Goal: Transaction & Acquisition: Purchase product/service

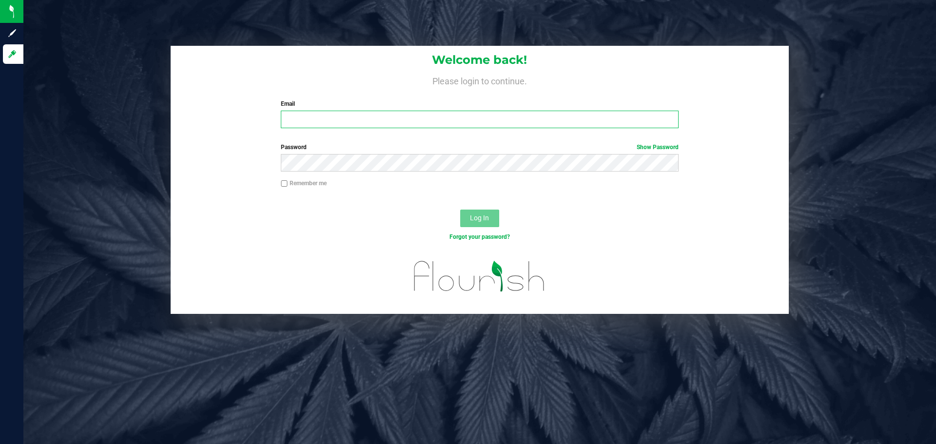
click at [470, 113] on input "Email" at bounding box center [479, 120] width 397 height 18
type input "[EMAIL_ADDRESS][DOMAIN_NAME]"
click at [460, 210] on button "Log In" at bounding box center [479, 219] width 39 height 18
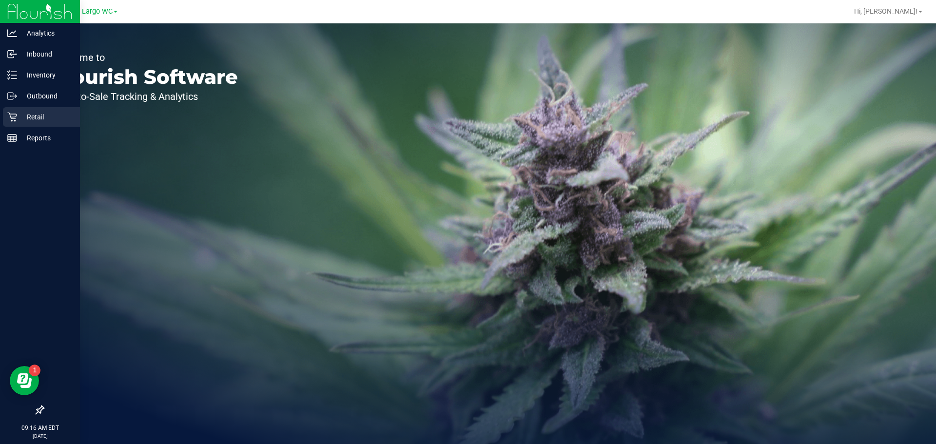
click at [54, 119] on p "Retail" at bounding box center [46, 117] width 58 height 12
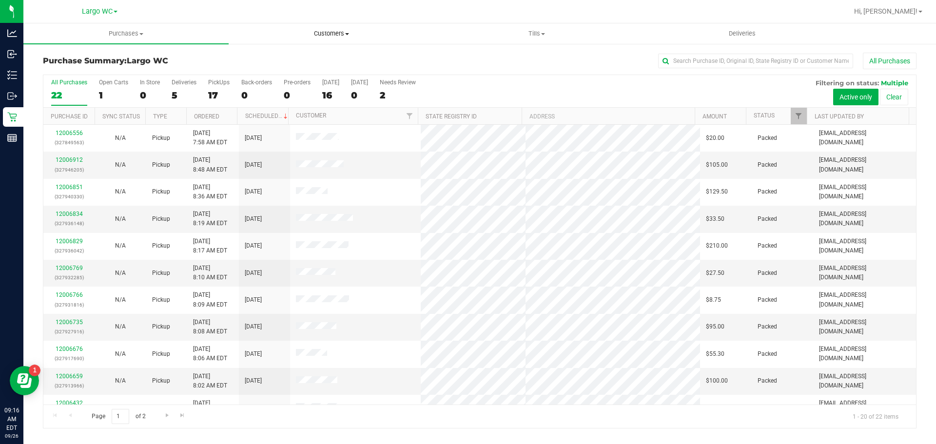
click at [329, 35] on span "Customers" at bounding box center [331, 33] width 204 height 9
click at [276, 58] on span "All customers" at bounding box center [264, 59] width 70 height 8
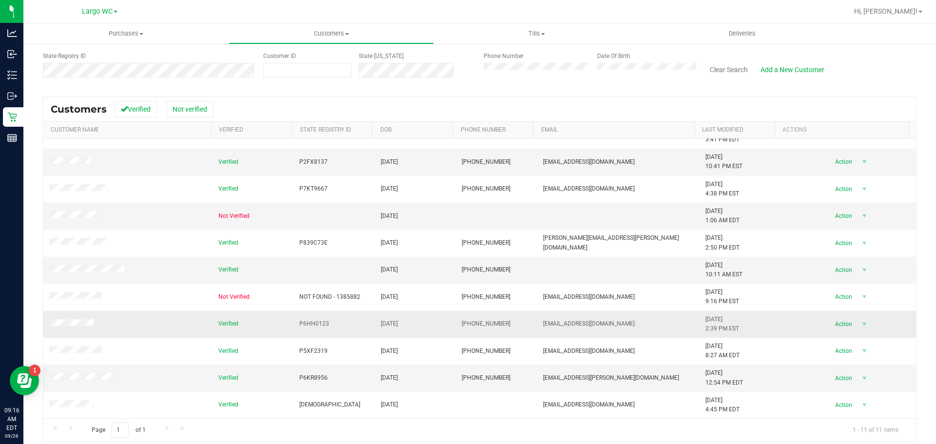
scroll to position [88, 0]
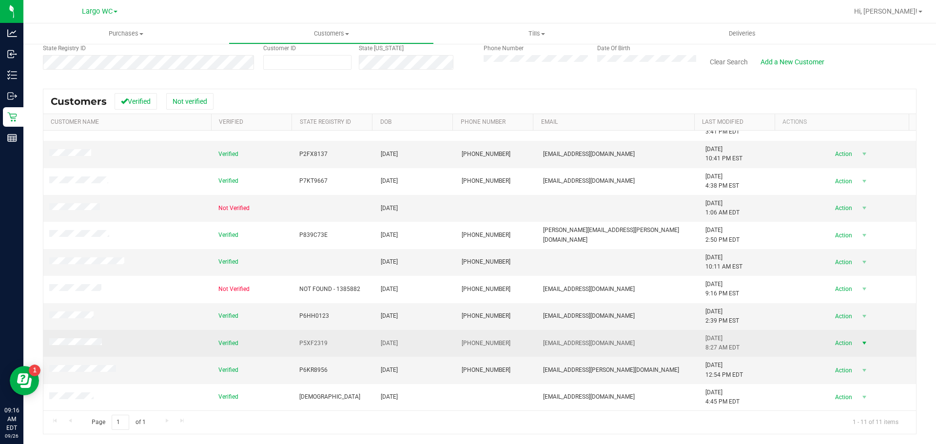
click at [860, 345] on span "select" at bounding box center [864, 343] width 8 height 8
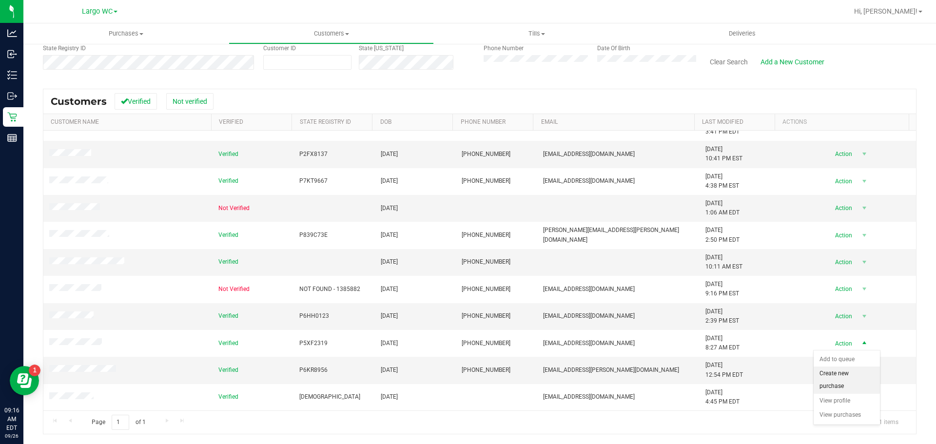
click at [844, 383] on li "Create new purchase" at bounding box center [846, 380] width 66 height 27
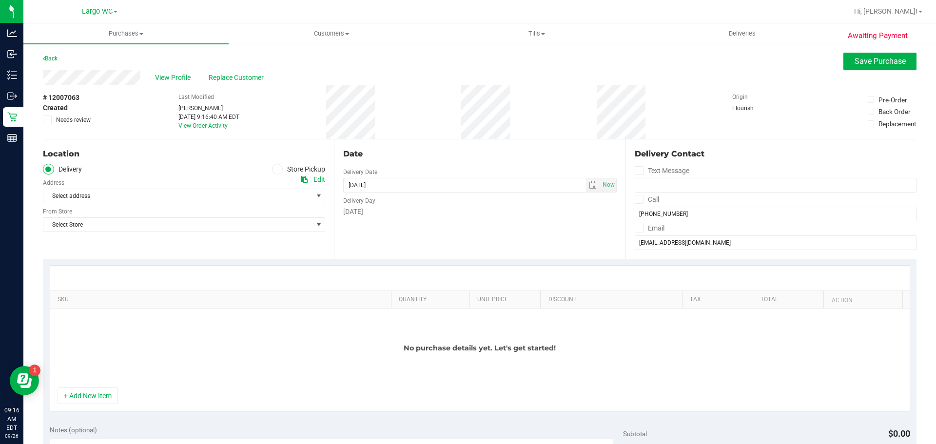
click at [274, 169] on icon at bounding box center [277, 169] width 6 height 0
click at [0, 0] on input "Store Pickup" at bounding box center [0, 0] width 0 height 0
click at [271, 204] on div "Location Delivery Store Pickup Store Select Store Select Store [PERSON_NAME][GE…" at bounding box center [188, 198] width 291 height 119
click at [271, 196] on span "Select Store" at bounding box center [177, 196] width 269 height 14
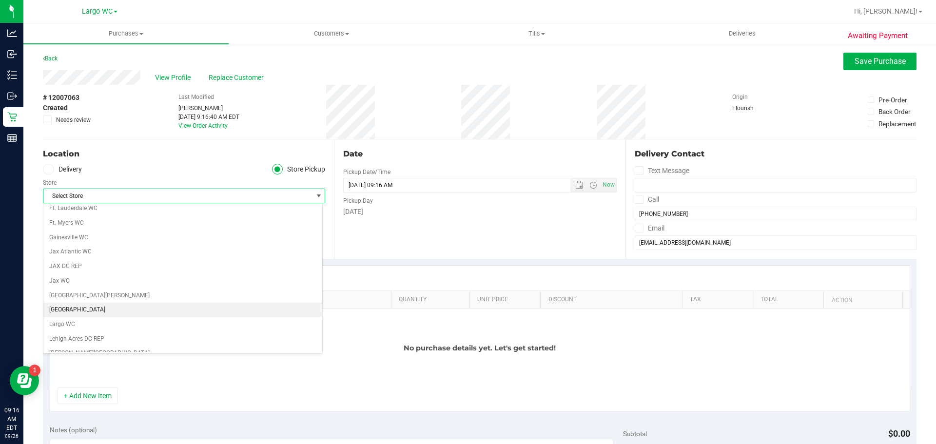
scroll to position [195, 0]
click at [88, 306] on li "Largo WC" at bounding box center [182, 307] width 279 height 15
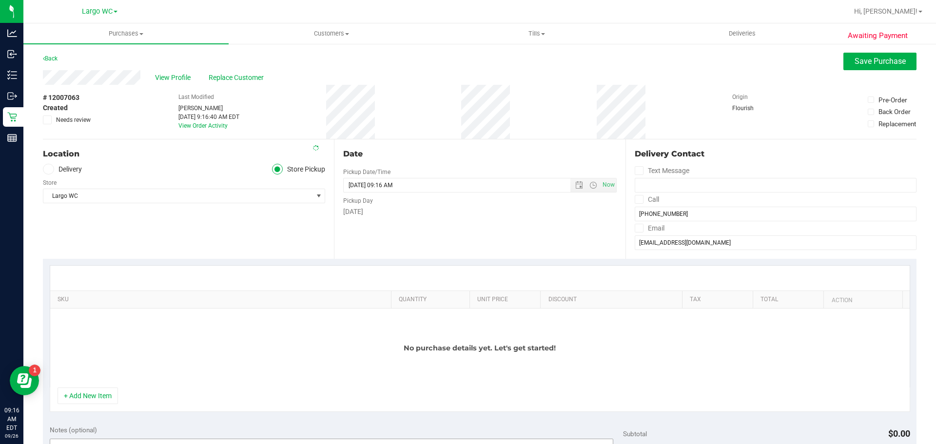
drag, startPoint x: 103, startPoint y: 392, endPoint x: 107, endPoint y: 387, distance: 6.2
click at [103, 391] on button "+ Add New Item" at bounding box center [88, 395] width 60 height 17
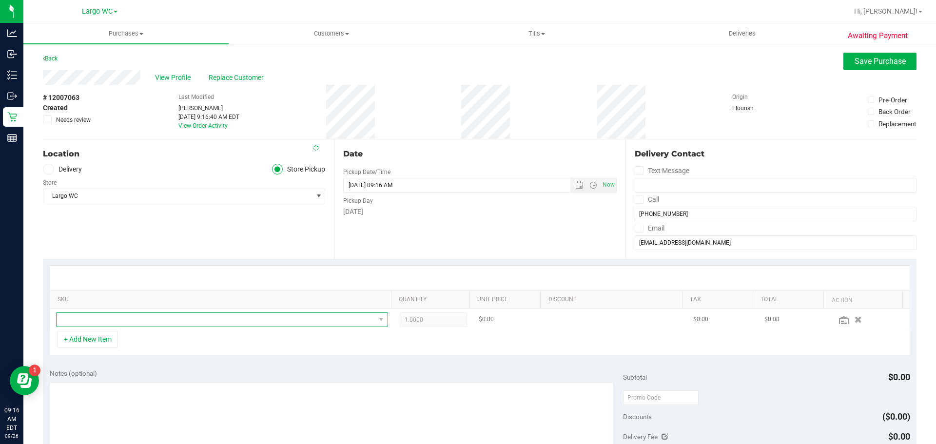
click at [182, 319] on span "NO DATA FOUND" at bounding box center [216, 320] width 319 height 14
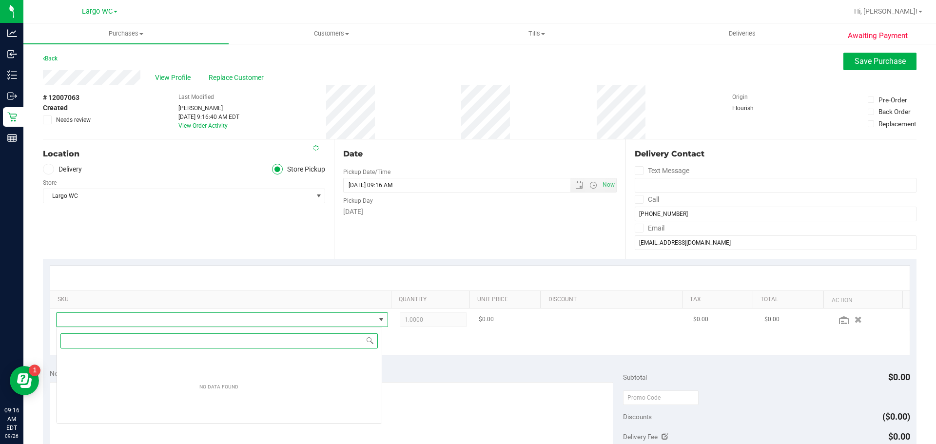
scroll to position [15, 326]
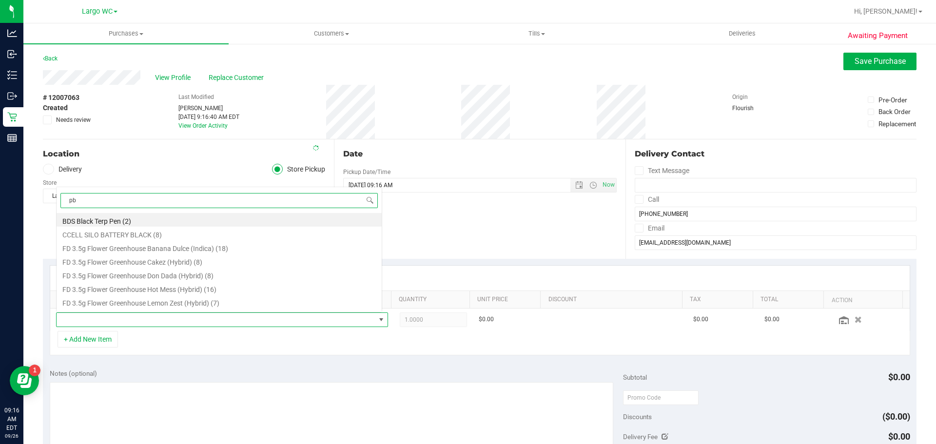
type input "pbs"
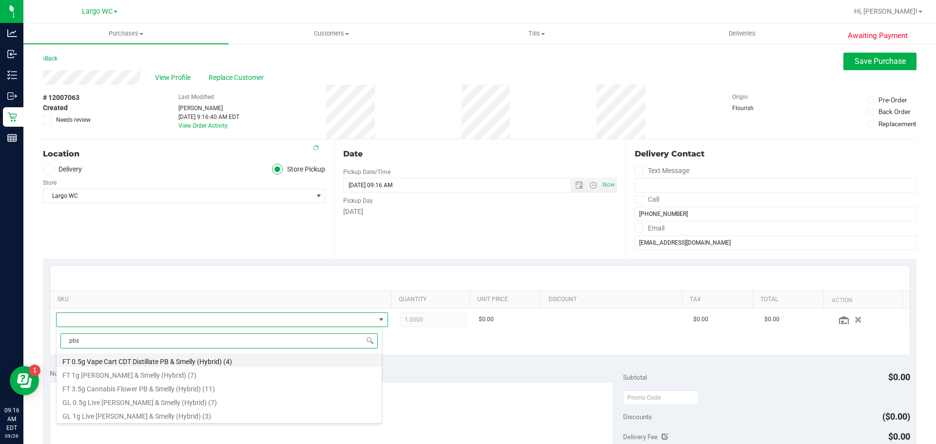
click at [208, 358] on li "FT 0.5g Vape Cart CDT Distillate PB & Smelly (Hybrid) (4)" at bounding box center [219, 360] width 325 height 14
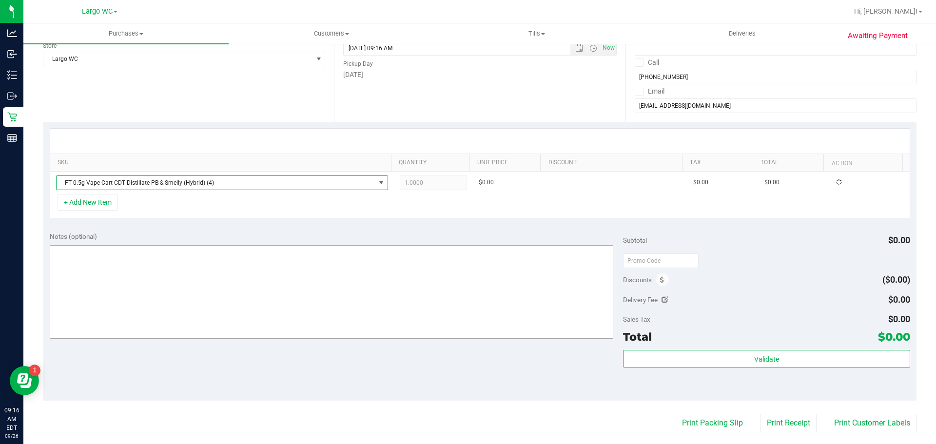
scroll to position [146, 0]
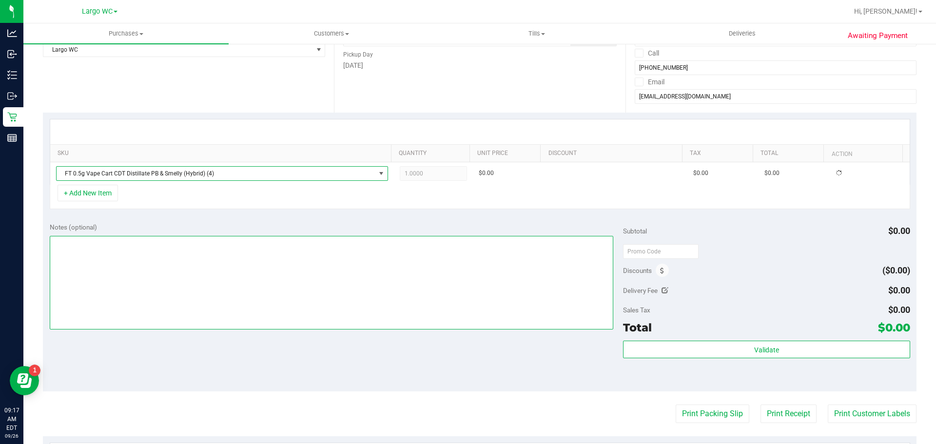
click at [361, 283] on textarea at bounding box center [332, 283] width 564 height 94
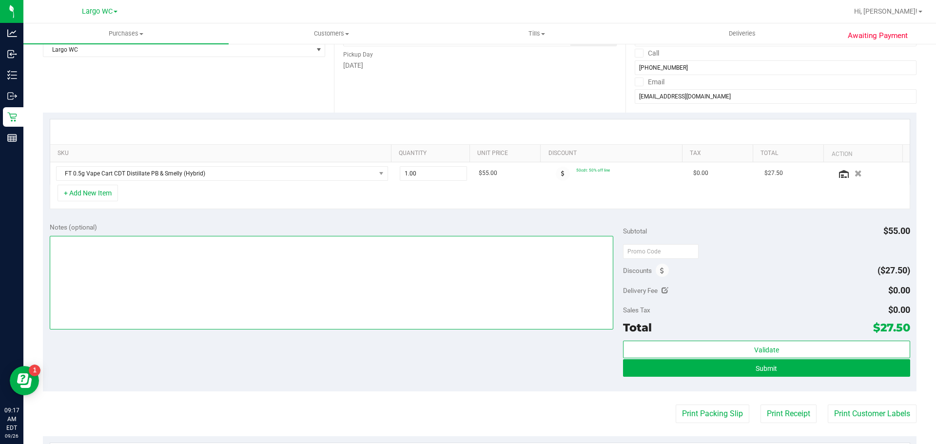
drag, startPoint x: 369, startPoint y: 282, endPoint x: 221, endPoint y: 289, distance: 148.3
click at [221, 289] on textarea at bounding box center [332, 283] width 564 height 94
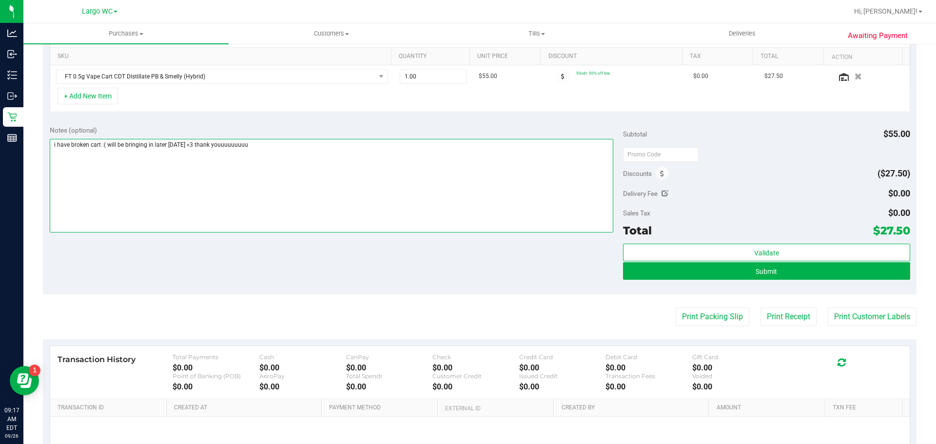
scroll to position [244, 0]
type textarea "i have broken cart :( will be bringing in later [DATE] <3 thank youuuuuuuuu"
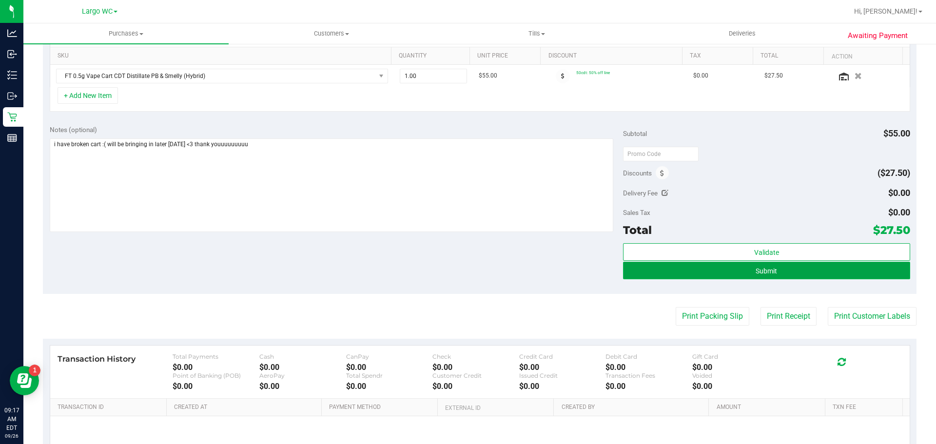
click at [728, 273] on button "Submit" at bounding box center [766, 271] width 287 height 18
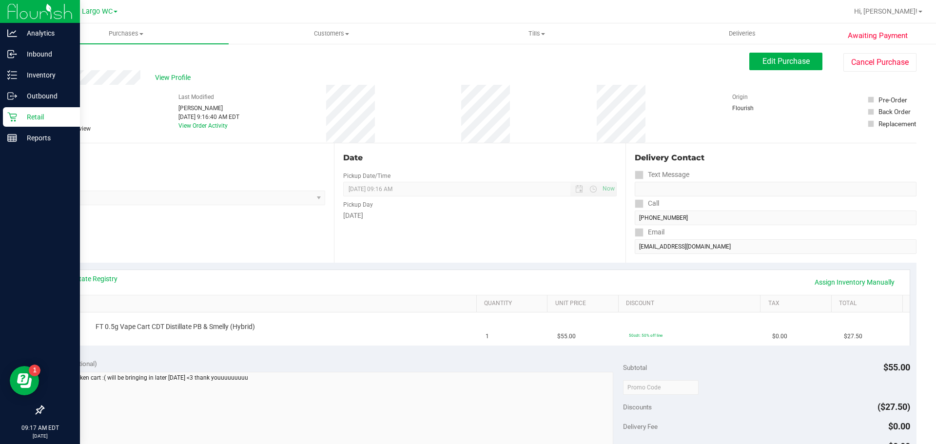
click at [41, 117] on p "Retail" at bounding box center [46, 117] width 58 height 12
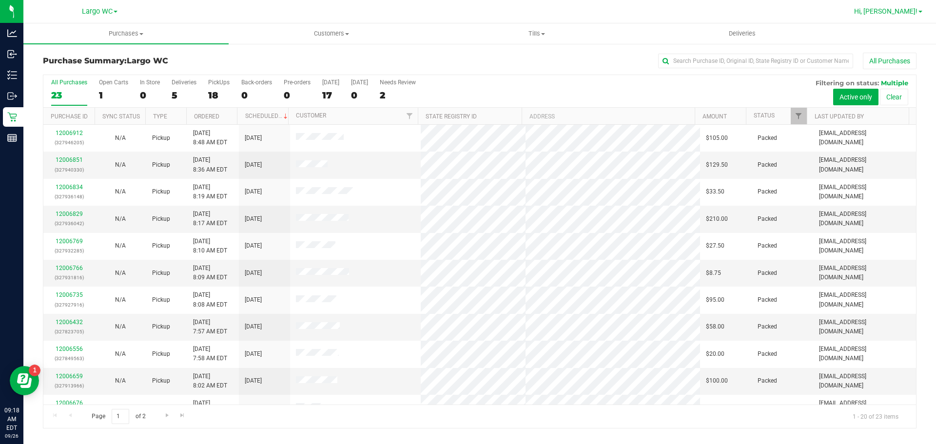
click at [919, 11] on span at bounding box center [920, 12] width 4 height 2
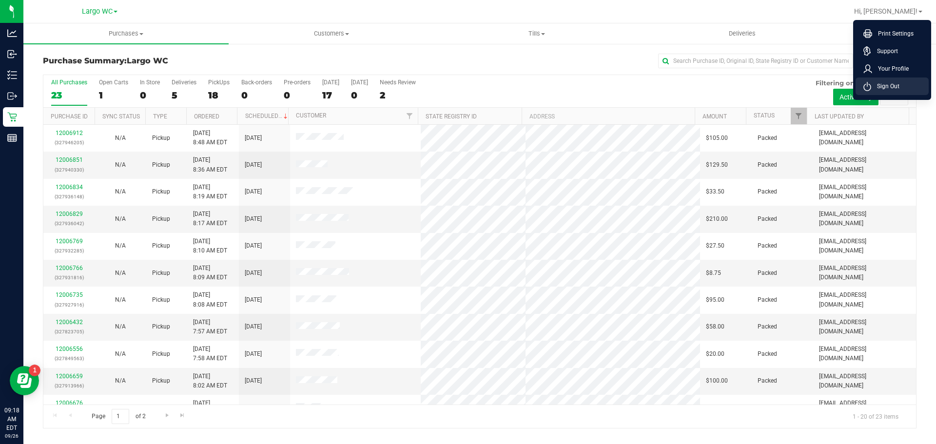
click at [897, 81] on li "Sign Out" at bounding box center [891, 86] width 73 height 18
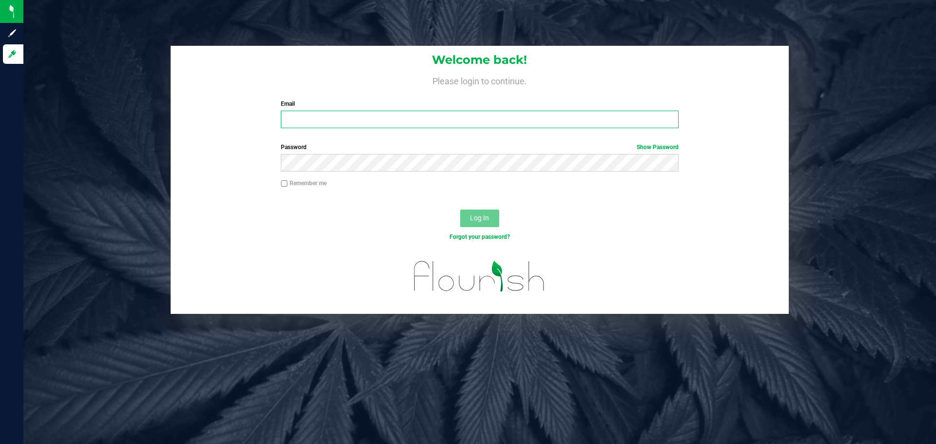
click at [287, 119] on input "Email" at bounding box center [479, 120] width 397 height 18
type input "[EMAIL_ADDRESS][DOMAIN_NAME]"
click at [460, 210] on button "Log In" at bounding box center [479, 219] width 39 height 18
